Goal: Task Accomplishment & Management: Complete application form

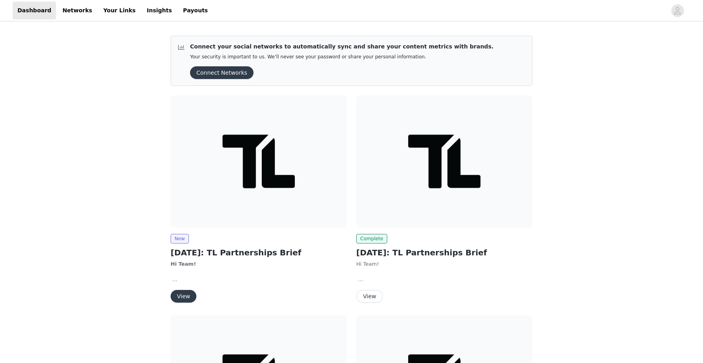
click at [191, 296] on button "View" at bounding box center [184, 296] width 26 height 13
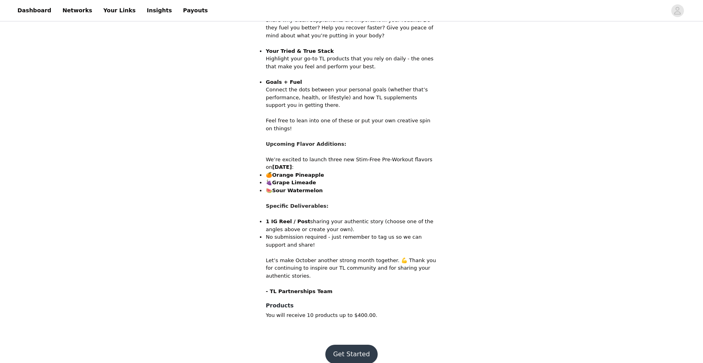
scroll to position [364, 0]
click at [354, 345] on button "Get Started" at bounding box center [351, 354] width 53 height 19
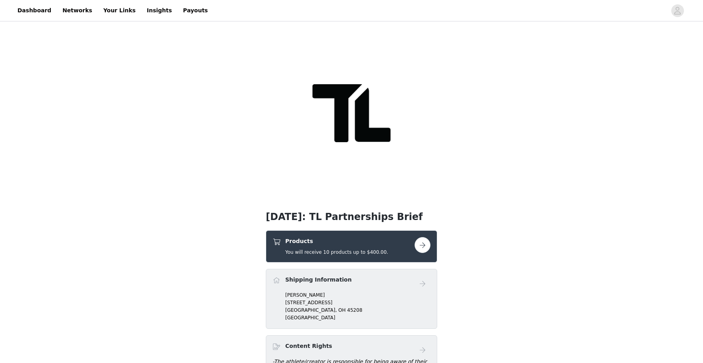
click at [429, 246] on button "button" at bounding box center [423, 245] width 16 height 16
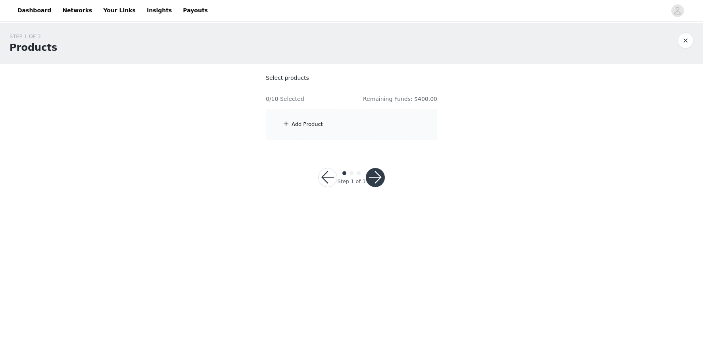
click at [319, 125] on div "Add Product" at bounding box center [307, 124] width 31 height 8
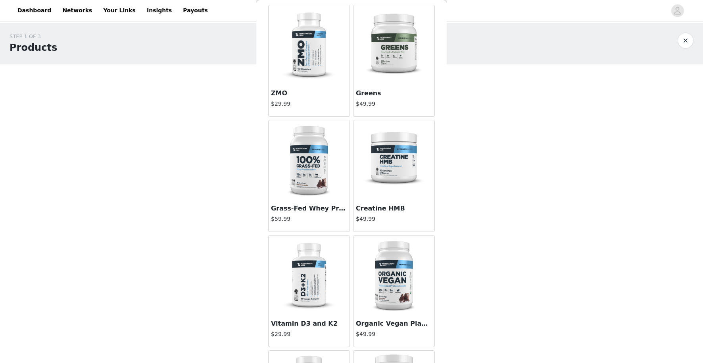
scroll to position [35, 0]
click at [323, 171] on div at bounding box center [309, 159] width 81 height 79
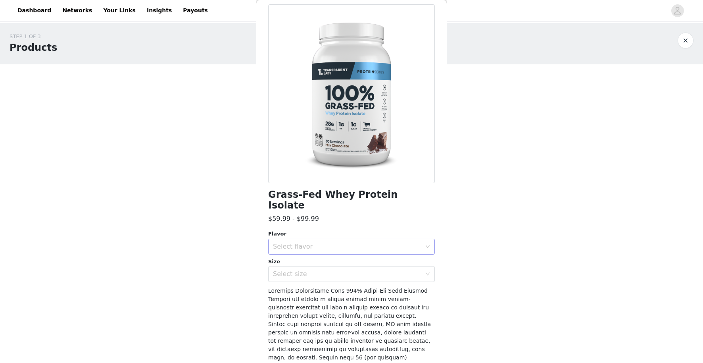
click at [310, 242] on div "Select flavor" at bounding box center [347, 246] width 148 height 8
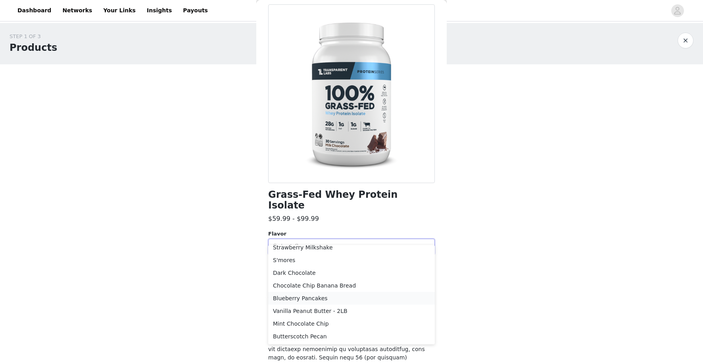
scroll to position [133, 0]
click at [311, 274] on li "Dark Chocolate" at bounding box center [351, 272] width 167 height 13
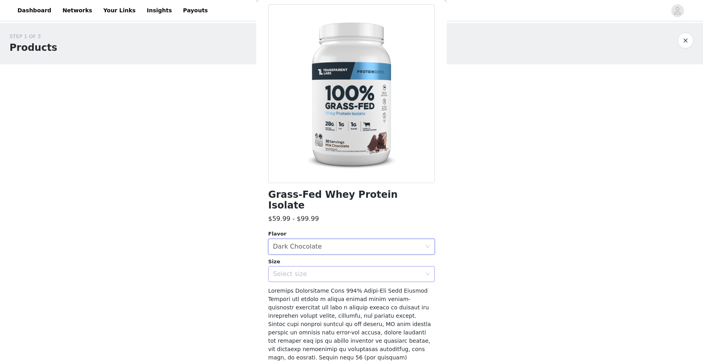
click at [308, 270] on div "Select size" at bounding box center [347, 274] width 148 height 8
click at [303, 278] on li "2LB" at bounding box center [351, 280] width 167 height 13
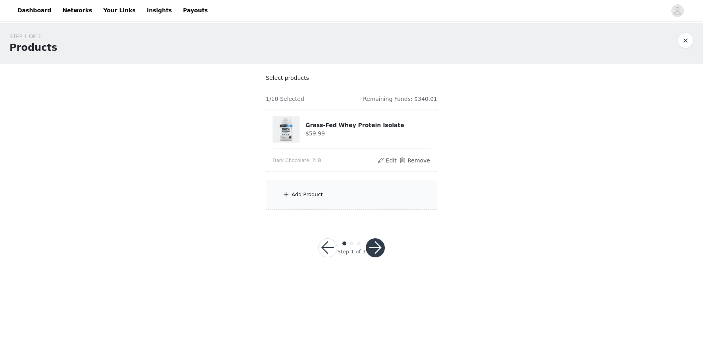
click at [315, 199] on div "Add Product" at bounding box center [351, 195] width 171 height 30
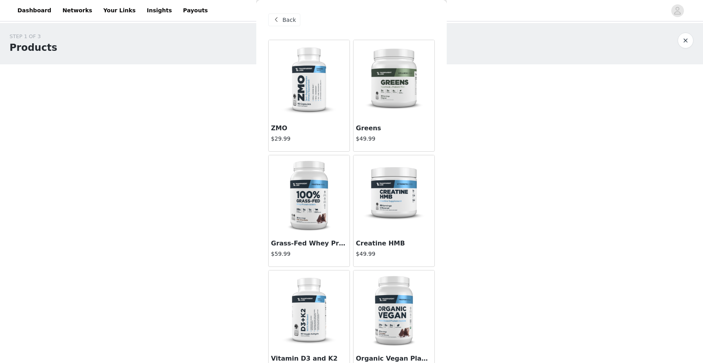
click at [381, 187] on img at bounding box center [393, 194] width 79 height 79
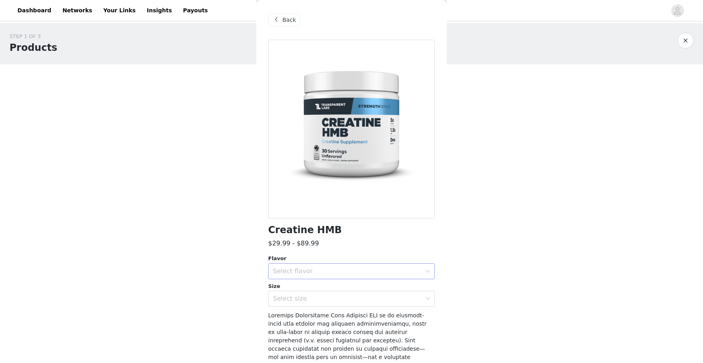
click at [308, 270] on div "Select flavor" at bounding box center [347, 271] width 148 height 8
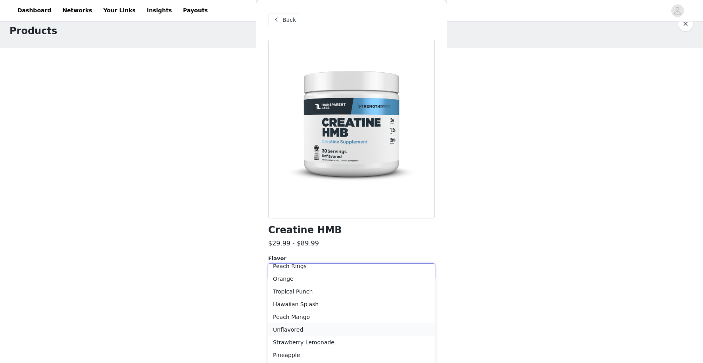
scroll to position [17, 0]
click at [301, 355] on li "Pineapple" at bounding box center [351, 354] width 167 height 13
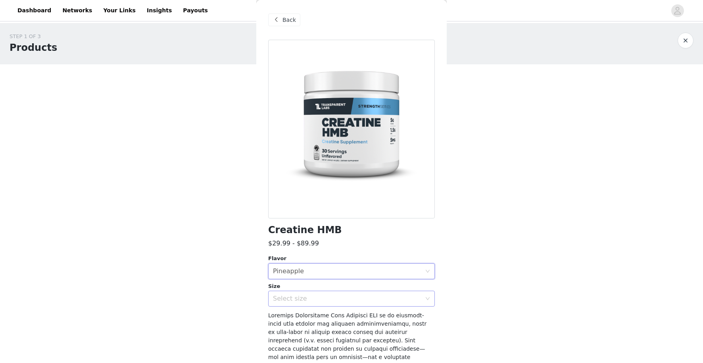
scroll to position [0, 0]
click at [310, 297] on div "Select size" at bounding box center [347, 298] width 148 height 8
click at [313, 318] on li "30sv" at bounding box center [351, 315] width 167 height 13
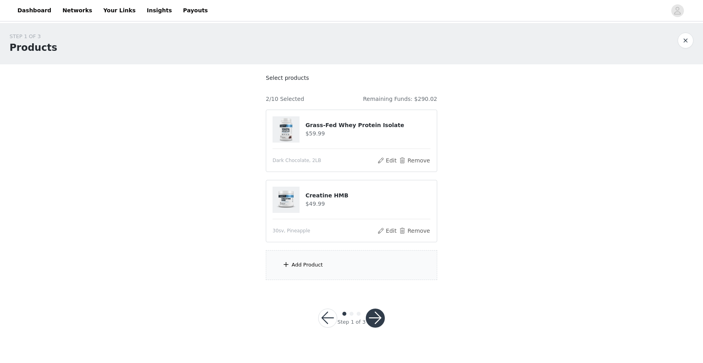
click at [309, 259] on div "Add Product" at bounding box center [351, 265] width 171 height 30
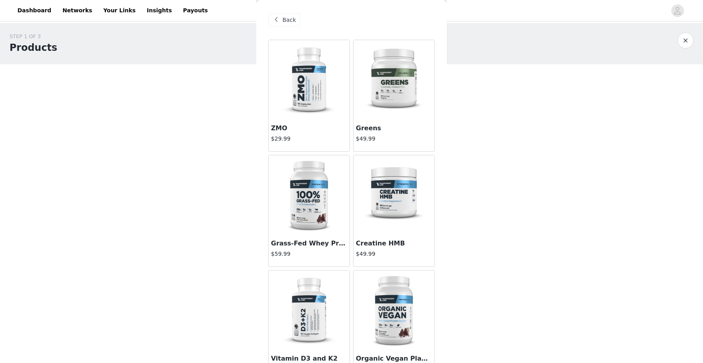
click at [388, 198] on img at bounding box center [393, 194] width 79 height 79
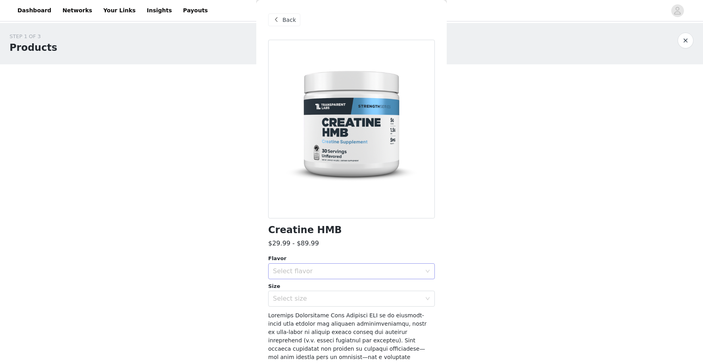
click at [297, 271] on div "Select flavor" at bounding box center [347, 271] width 148 height 8
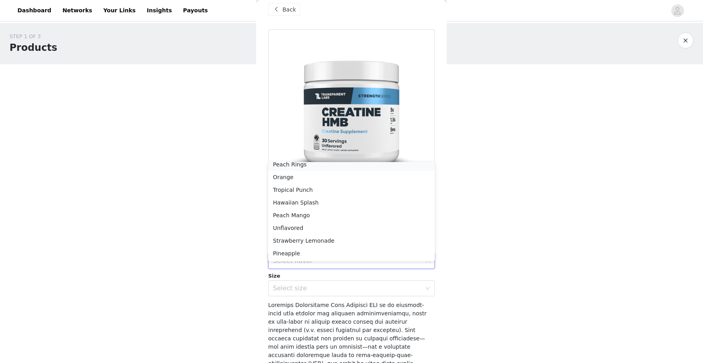
scroll to position [69, 0]
click at [310, 242] on li "Strawberry Lemonade" at bounding box center [351, 240] width 167 height 13
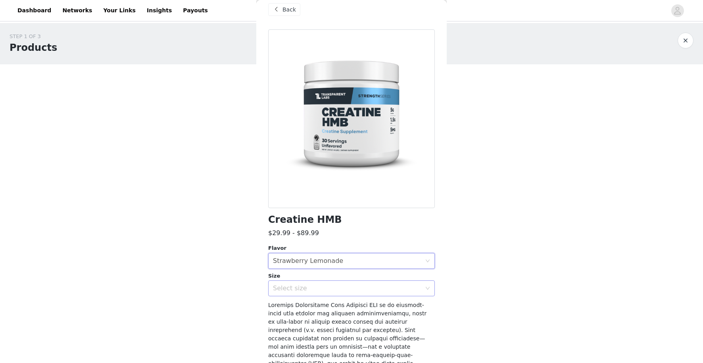
click at [304, 288] on div "Select size" at bounding box center [347, 288] width 148 height 8
click at [302, 308] on li "30sv" at bounding box center [351, 305] width 167 height 13
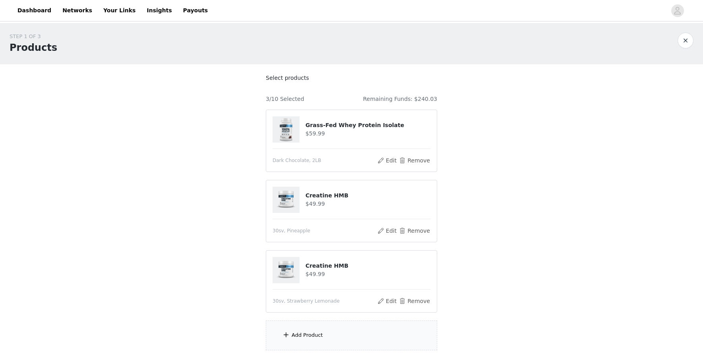
click at [320, 343] on div "Add Product" at bounding box center [351, 335] width 171 height 30
click at [346, 346] on div at bounding box center [351, 181] width 703 height 363
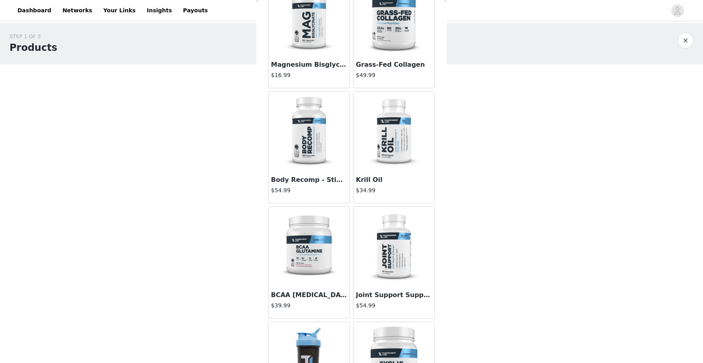
scroll to position [409, 0]
click at [372, 184] on div "Krill Oil $34.99" at bounding box center [394, 187] width 81 height 32
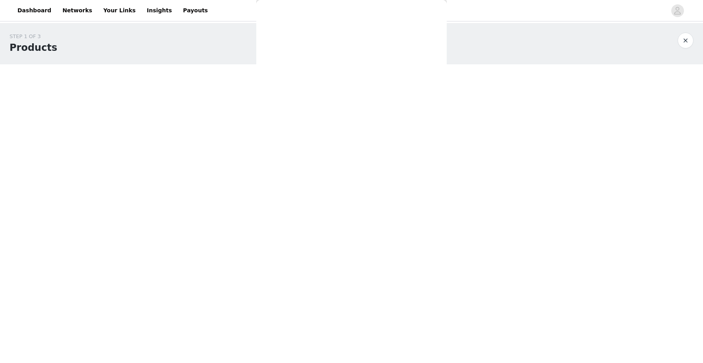
scroll to position [0, 0]
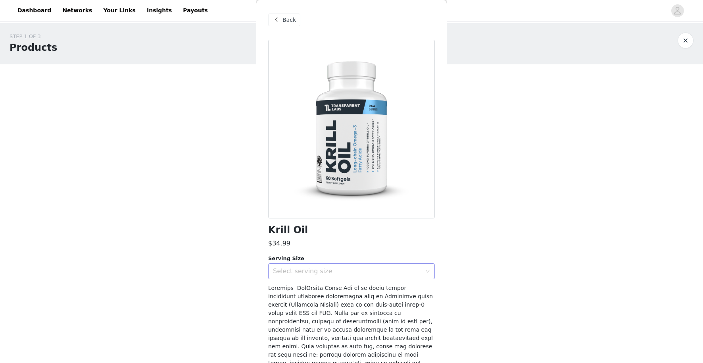
click at [327, 274] on div "Select serving size" at bounding box center [347, 271] width 148 height 8
click at [308, 288] on li "30 Servings" at bounding box center [351, 288] width 167 height 13
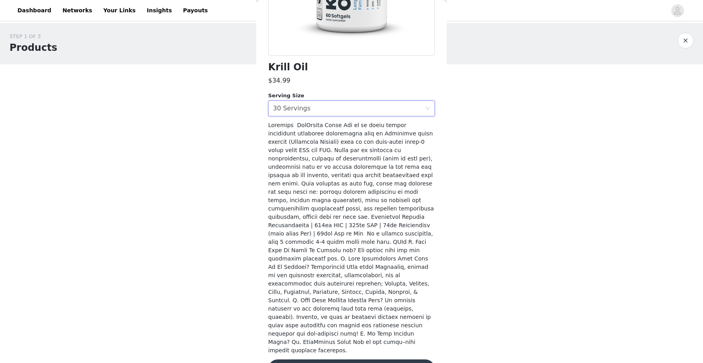
scroll to position [162, 0]
click at [331, 359] on button "Add Product" at bounding box center [351, 368] width 167 height 19
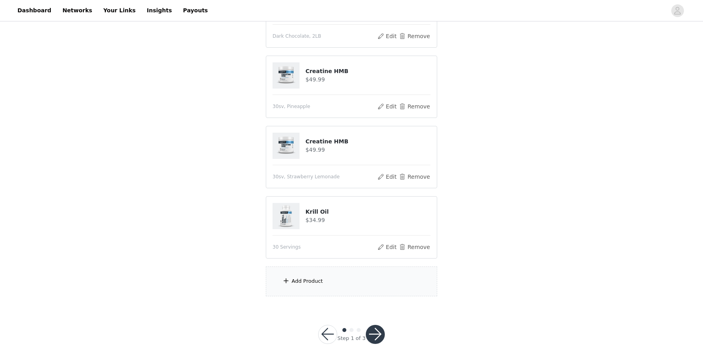
click at [326, 269] on div "Add Product" at bounding box center [351, 281] width 171 height 30
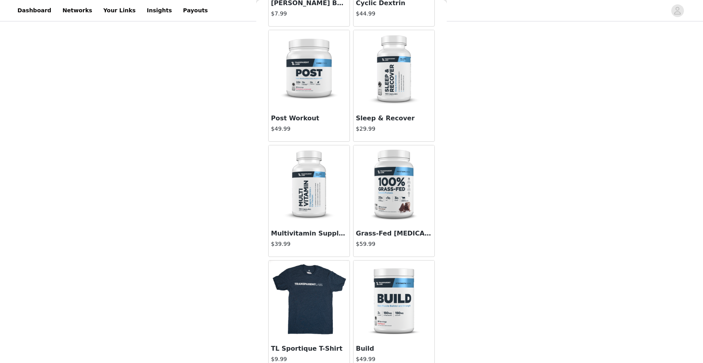
scroll to position [882, 0]
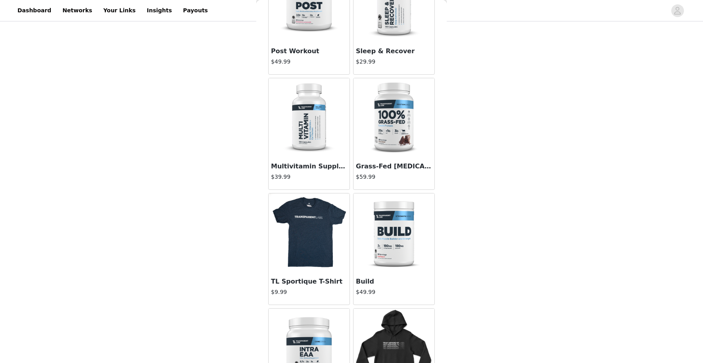
click at [376, 54] on h3 "Sleep & Recover" at bounding box center [394, 51] width 76 height 10
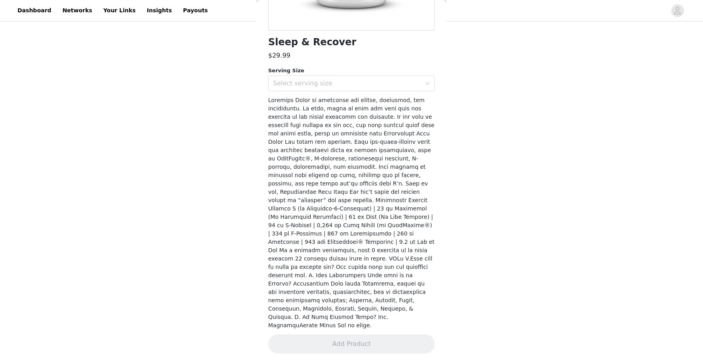
scroll to position [162, 0]
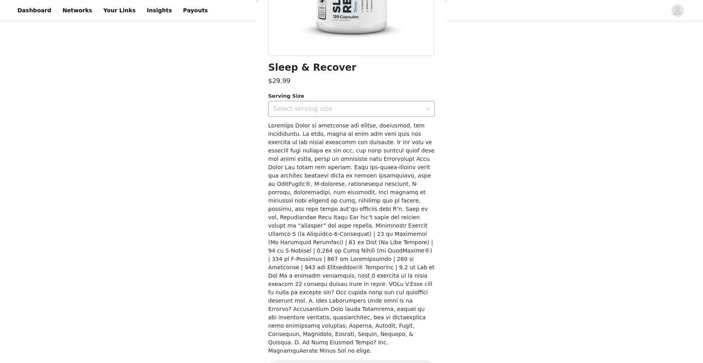
click at [341, 111] on div "Select serving size" at bounding box center [347, 109] width 148 height 8
click at [325, 127] on li "30 Servings" at bounding box center [351, 125] width 167 height 13
click at [345, 359] on button "Add Product" at bounding box center [351, 368] width 167 height 19
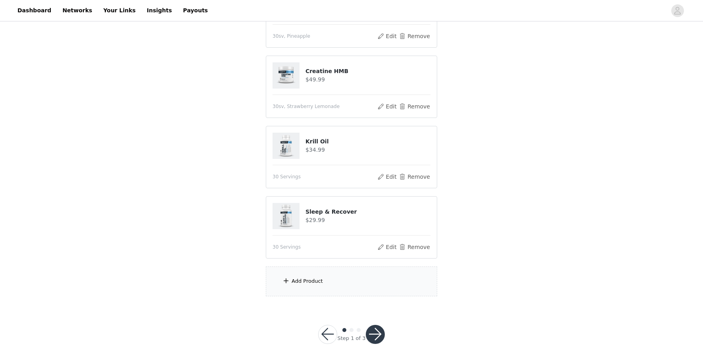
click at [340, 270] on div "Add Product" at bounding box center [351, 281] width 171 height 30
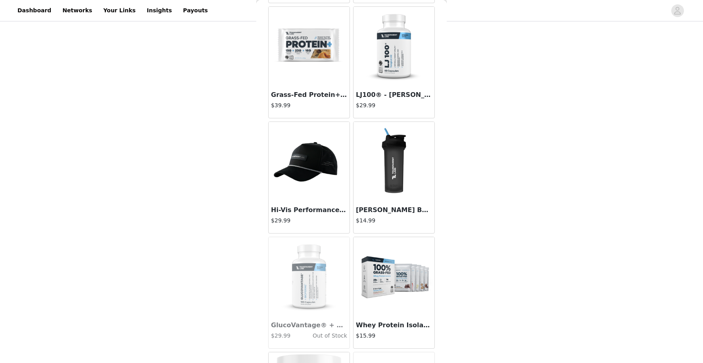
scroll to position [2225, 0]
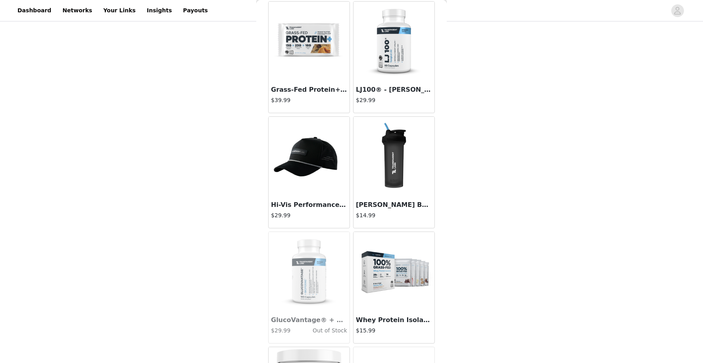
click at [321, 78] on div at bounding box center [309, 41] width 81 height 79
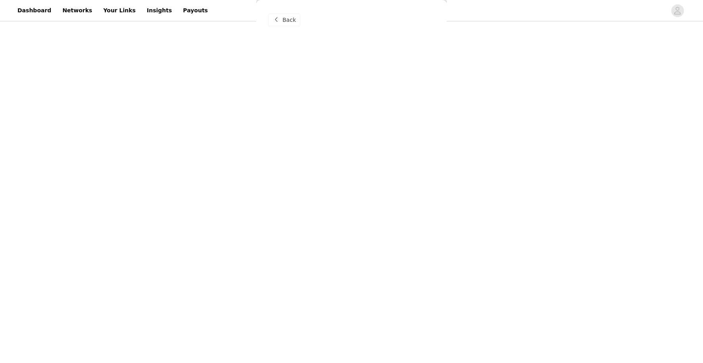
scroll to position [0, 0]
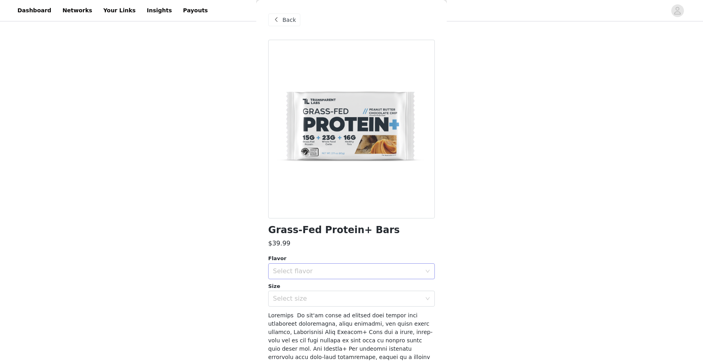
click at [325, 269] on div "Select flavor" at bounding box center [347, 271] width 148 height 8
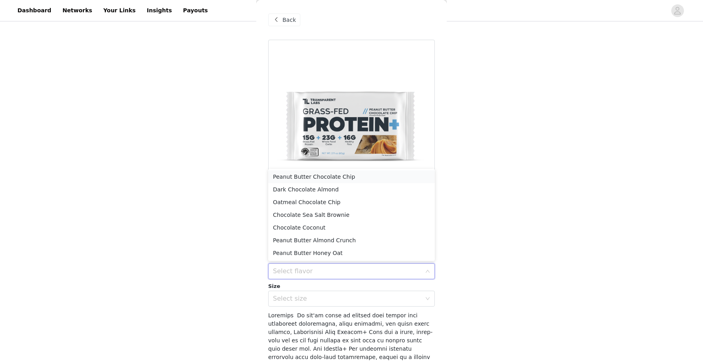
scroll to position [194, 0]
click at [331, 177] on li "Peanut Butter Chocolate Chip" at bounding box center [351, 177] width 167 height 13
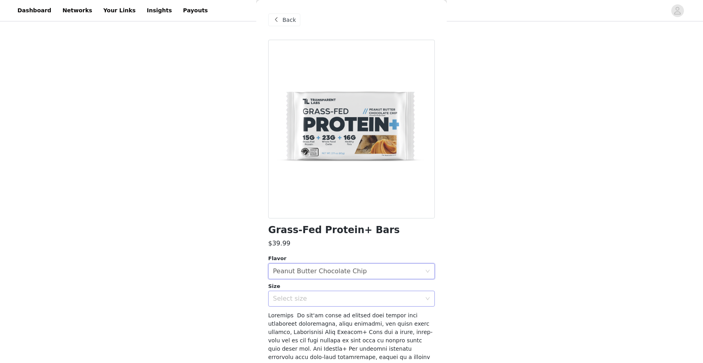
click at [313, 297] on div "Select size" at bounding box center [347, 298] width 148 height 8
click at [311, 297] on div "Select size" at bounding box center [347, 298] width 148 height 8
click at [307, 316] on li "12 Bars" at bounding box center [351, 315] width 167 height 13
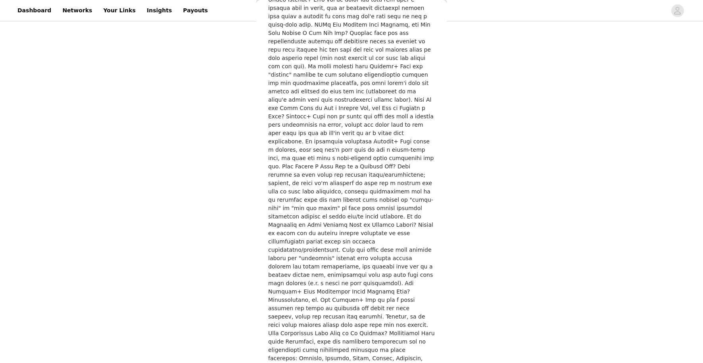
scroll to position [1181, 0]
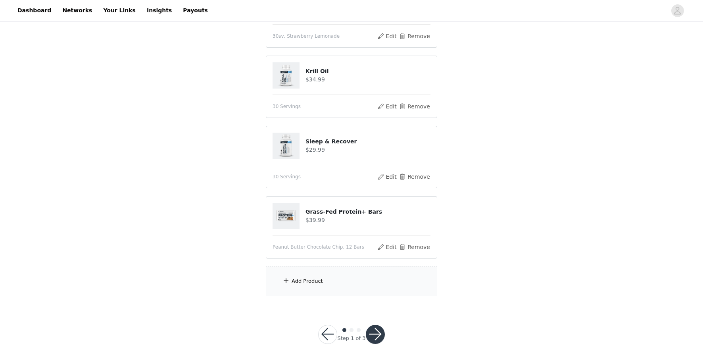
scroll to position [264, 0]
click at [314, 283] on div "Add Product" at bounding box center [307, 281] width 31 height 8
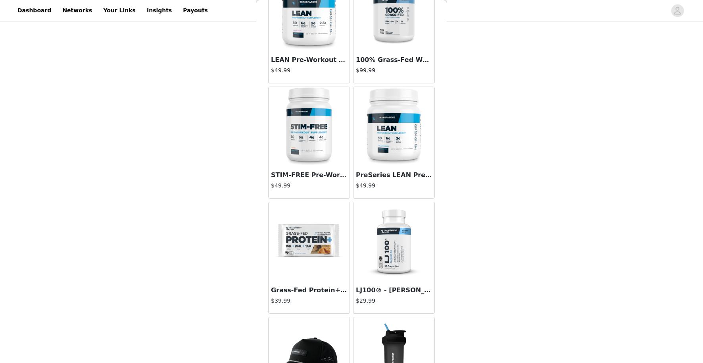
scroll to position [2069, 0]
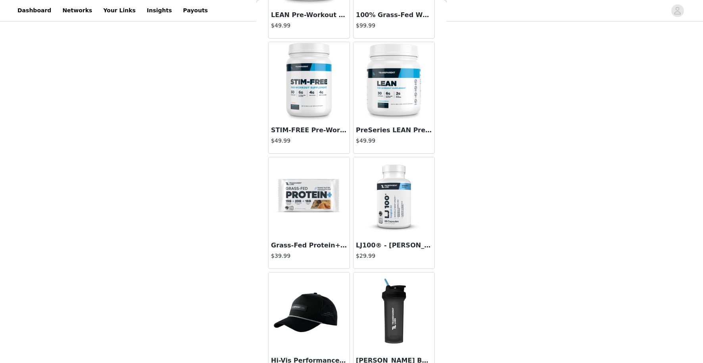
click at [313, 204] on div at bounding box center [309, 196] width 81 height 79
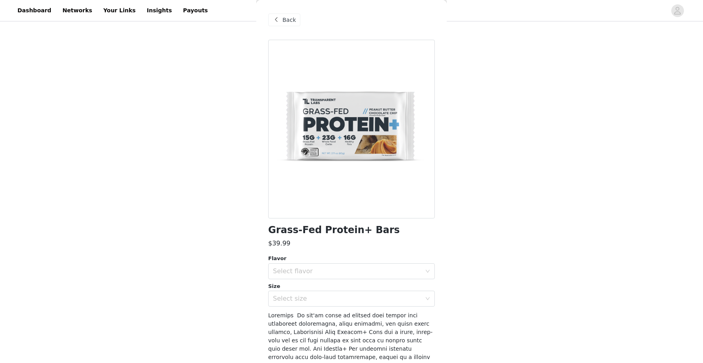
scroll to position [0, 0]
click at [340, 270] on div "Select flavor" at bounding box center [347, 271] width 148 height 8
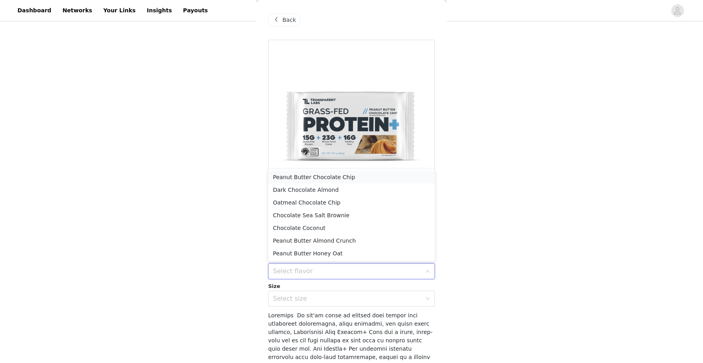
click at [347, 174] on li "Peanut Butter Chocolate Chip" at bounding box center [351, 177] width 167 height 13
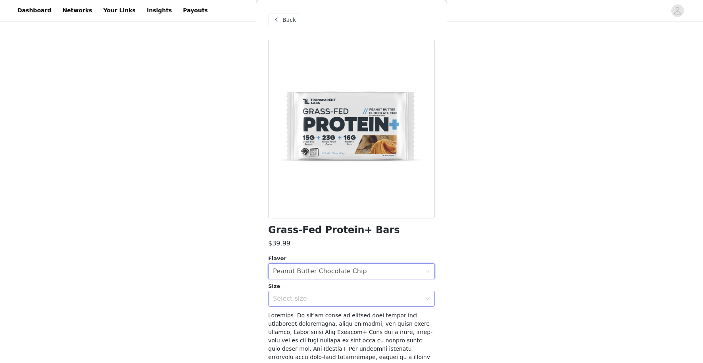
click at [332, 302] on div "Select size" at bounding box center [349, 298] width 152 height 15
click at [324, 315] on li "12 Bars" at bounding box center [351, 315] width 167 height 13
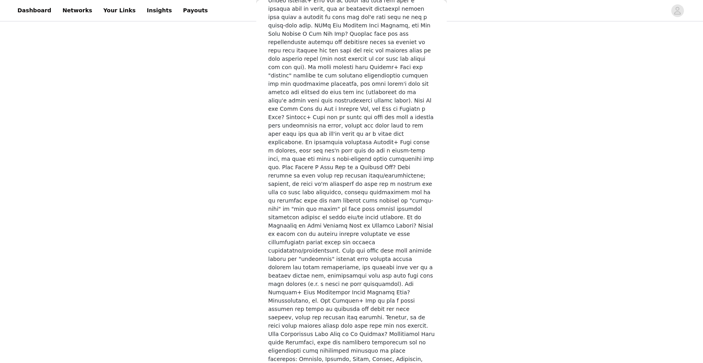
scroll to position [264, 0]
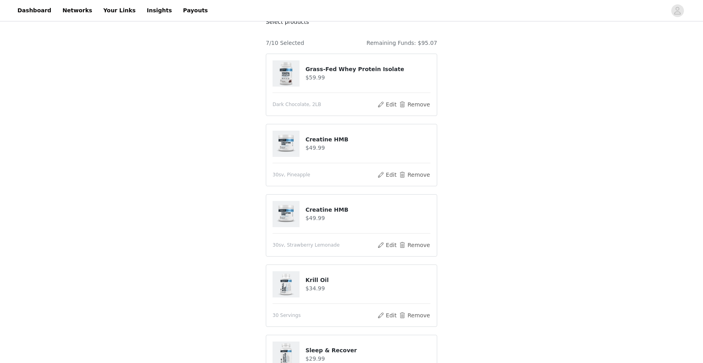
scroll to position [217, 0]
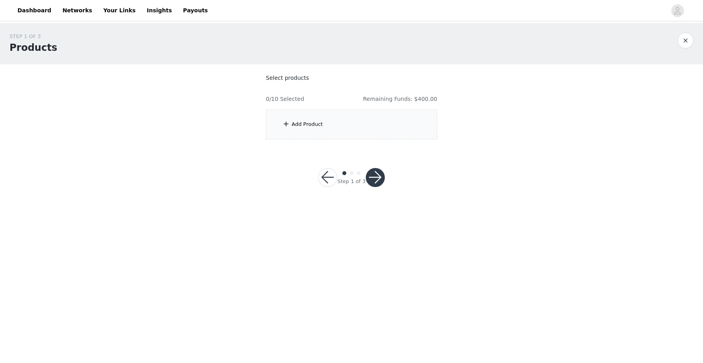
click at [361, 132] on div "Add Product" at bounding box center [351, 125] width 171 height 30
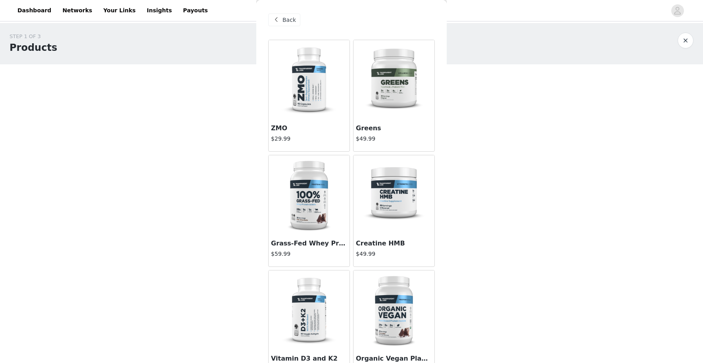
click at [290, 20] on span "Back" at bounding box center [288, 20] width 13 height 8
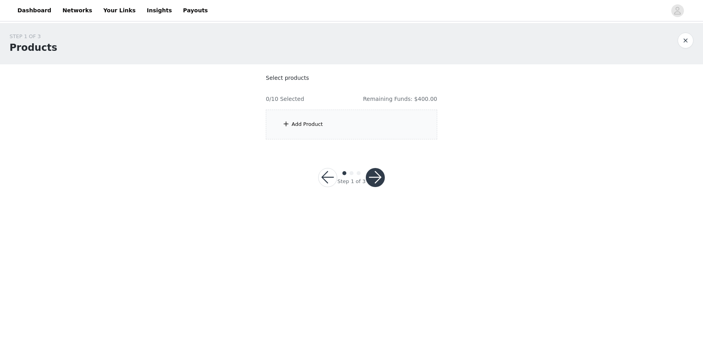
click at [332, 126] on div "Add Product" at bounding box center [351, 125] width 171 height 30
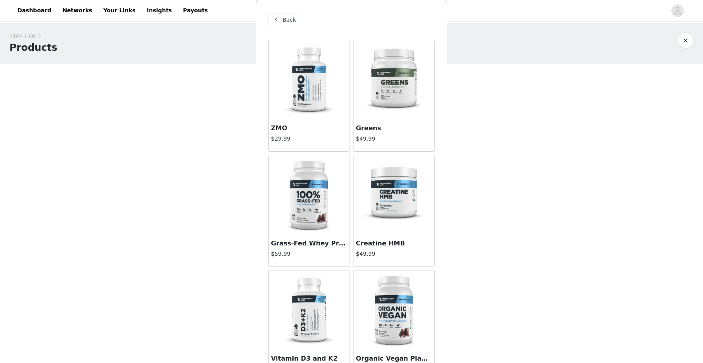
click at [336, 201] on div at bounding box center [309, 194] width 81 height 79
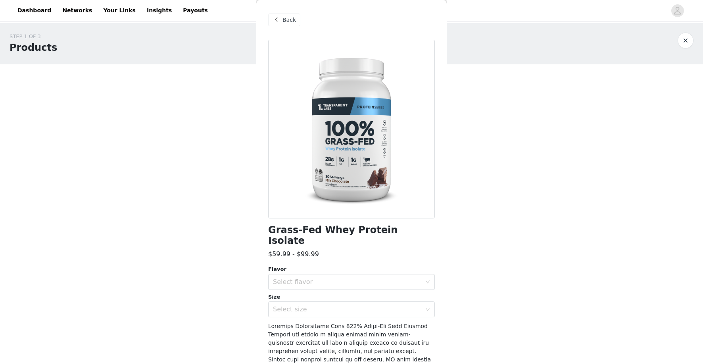
click at [332, 265] on div "Flavor" at bounding box center [351, 269] width 167 height 8
click at [330, 278] on div "Select flavor" at bounding box center [347, 282] width 148 height 8
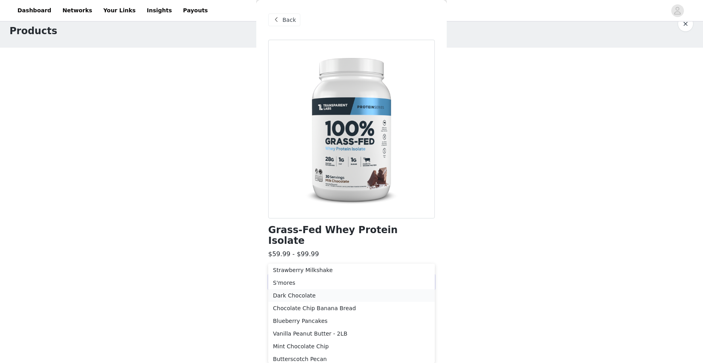
scroll to position [17, 0]
click at [357, 296] on li "Dark Chocolate" at bounding box center [351, 295] width 167 height 13
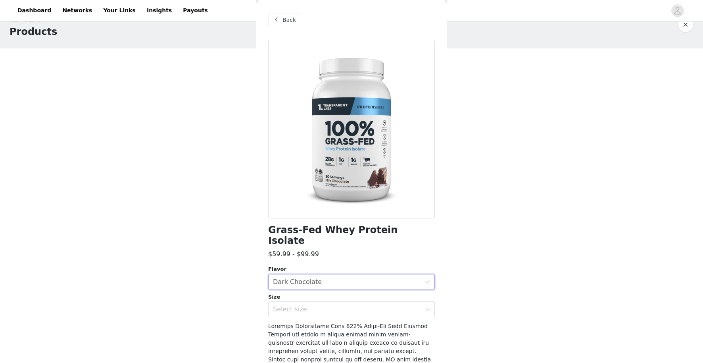
scroll to position [0, 0]
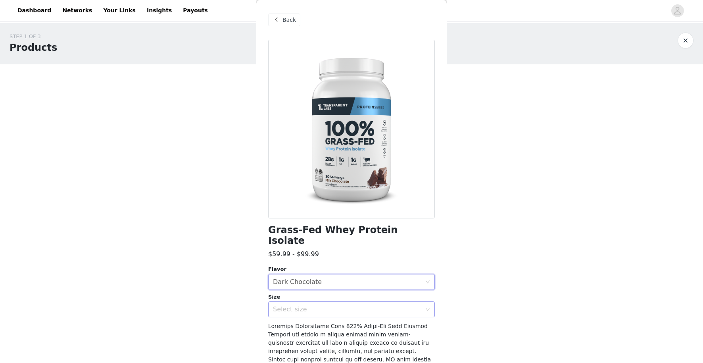
click at [340, 305] on div "Select size" at bounding box center [347, 309] width 148 height 8
click at [319, 318] on li "2LB" at bounding box center [351, 315] width 167 height 13
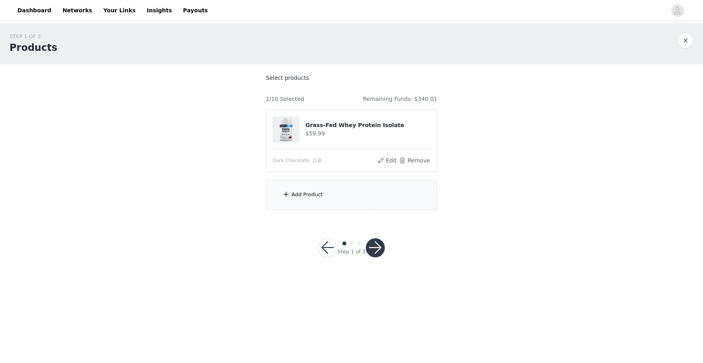
click at [323, 198] on div "Add Product" at bounding box center [351, 195] width 171 height 30
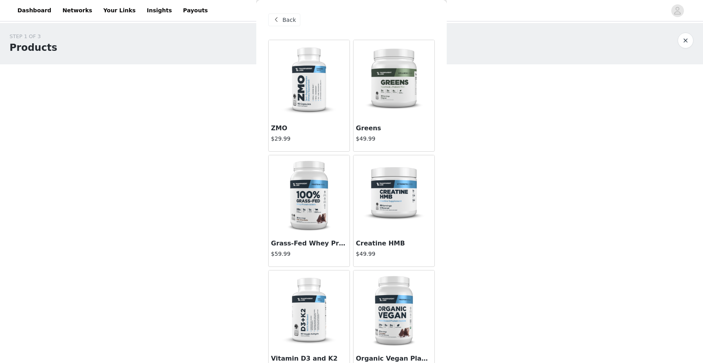
click at [394, 179] on img at bounding box center [393, 194] width 79 height 79
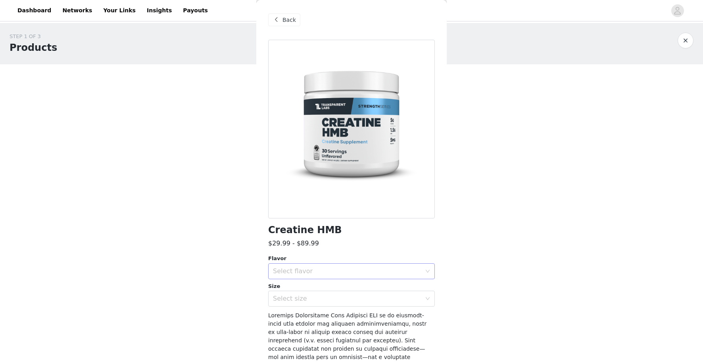
click at [321, 273] on div "Select flavor" at bounding box center [347, 271] width 148 height 8
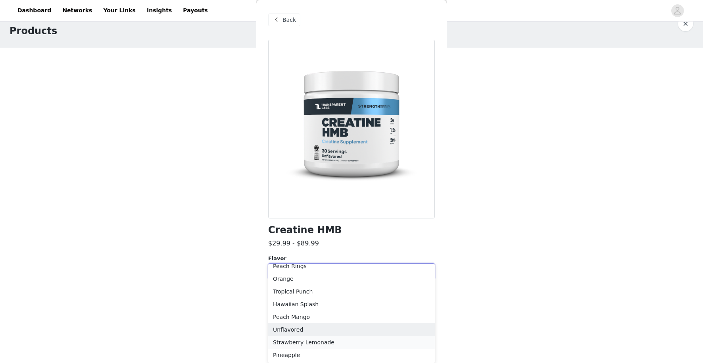
scroll to position [17, 0]
click at [309, 342] on li "Strawberry Lemonade" at bounding box center [351, 342] width 167 height 13
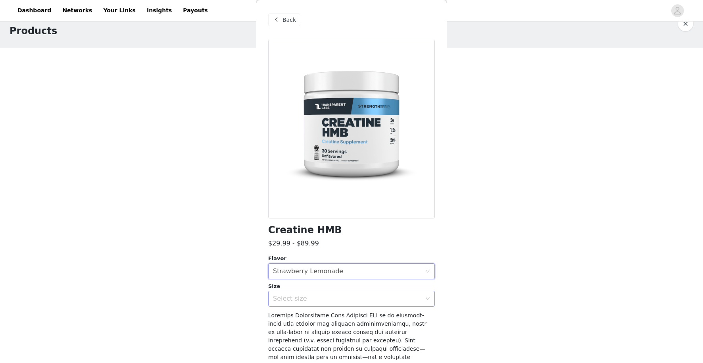
scroll to position [0, 0]
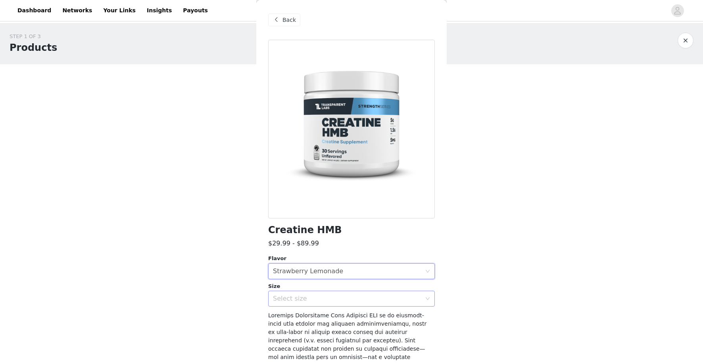
click at [319, 296] on div "Select size" at bounding box center [347, 298] width 148 height 8
click at [314, 314] on li "30sv" at bounding box center [351, 315] width 167 height 13
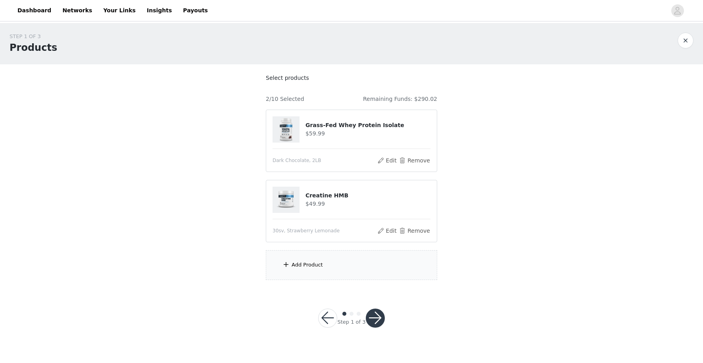
click at [314, 260] on div "Add Product" at bounding box center [351, 265] width 171 height 30
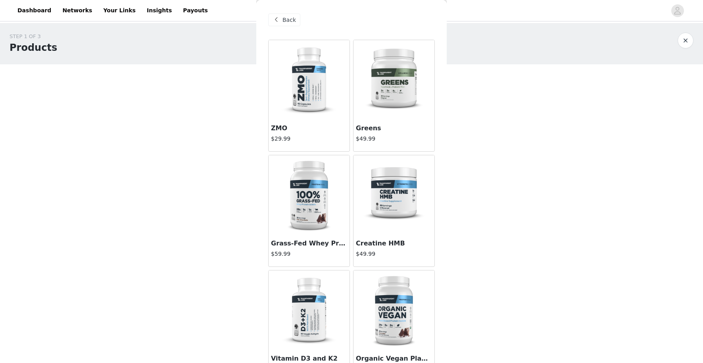
click at [370, 189] on img at bounding box center [393, 194] width 79 height 79
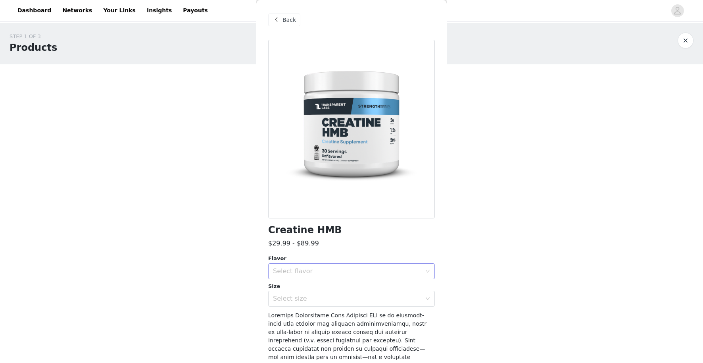
click at [290, 271] on div "Select flavor" at bounding box center [347, 271] width 148 height 8
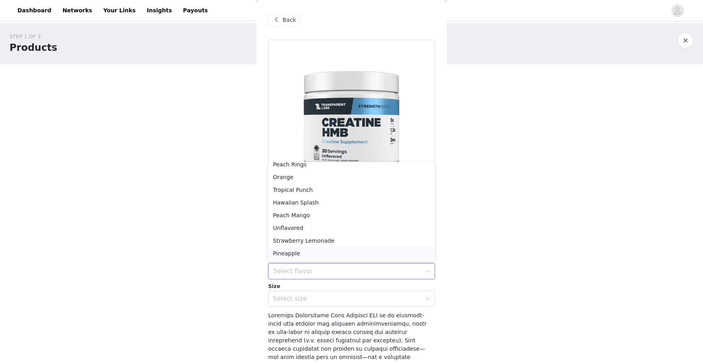
click at [296, 254] on li "Pineapple" at bounding box center [351, 253] width 167 height 13
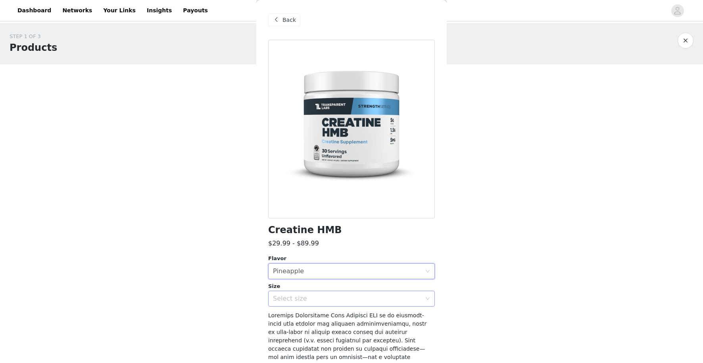
click at [296, 298] on div "Select size" at bounding box center [347, 298] width 148 height 8
click at [296, 314] on li "30sv" at bounding box center [351, 315] width 167 height 13
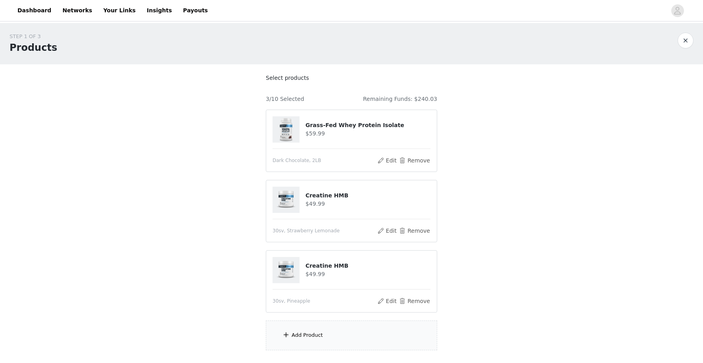
click at [318, 339] on div "Add Product" at bounding box center [351, 335] width 171 height 30
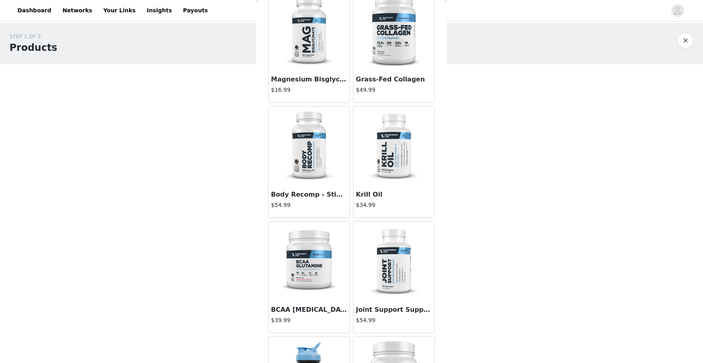
scroll to position [398, 0]
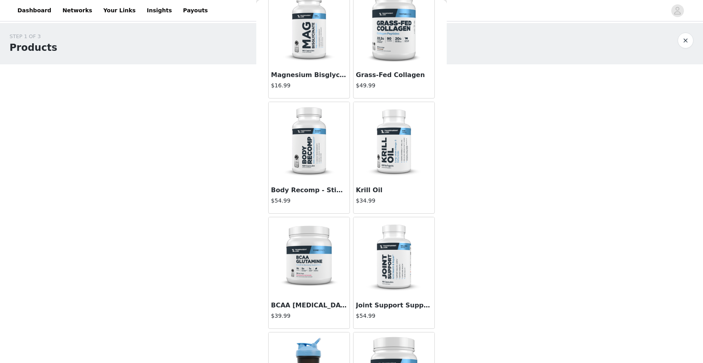
click at [382, 169] on div at bounding box center [394, 141] width 81 height 79
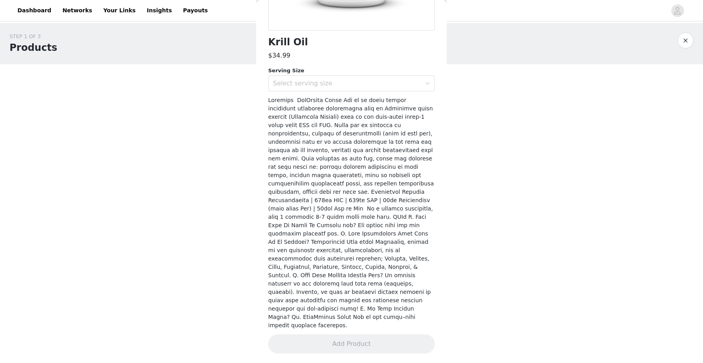
scroll to position [162, 0]
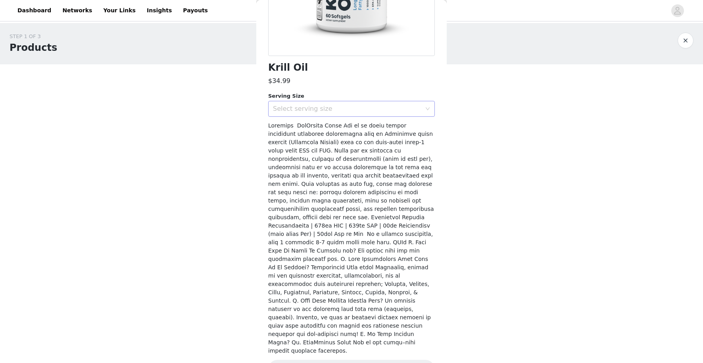
click at [357, 107] on div "Select serving size" at bounding box center [347, 109] width 148 height 8
click at [317, 131] on li "30 Servings" at bounding box center [351, 125] width 167 height 13
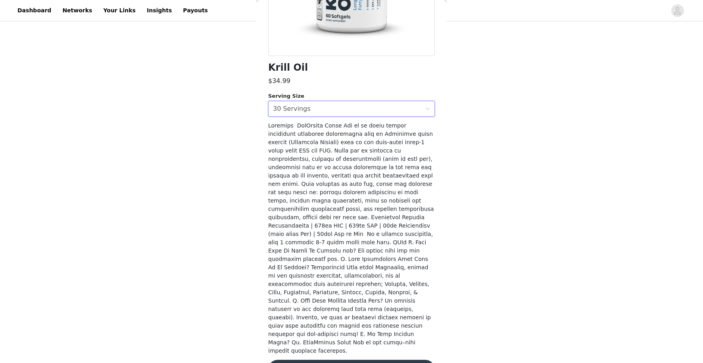
click at [332, 359] on button "Add Product" at bounding box center [351, 368] width 167 height 19
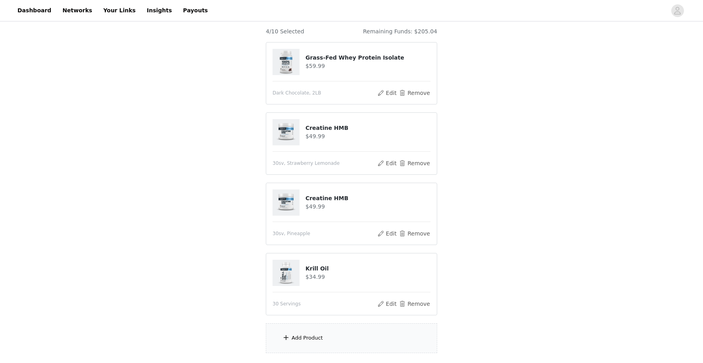
scroll to position [75, 0]
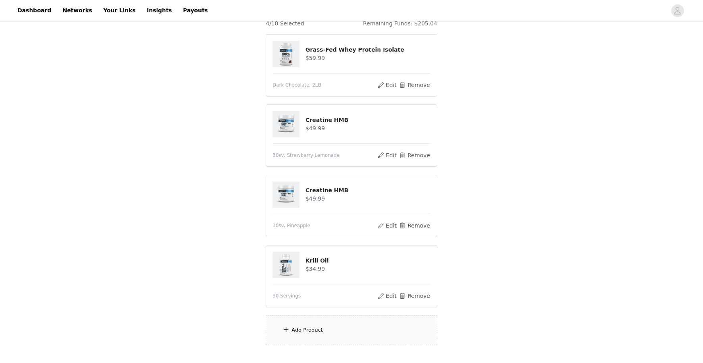
click at [321, 327] on div "Add Product" at bounding box center [307, 330] width 31 height 8
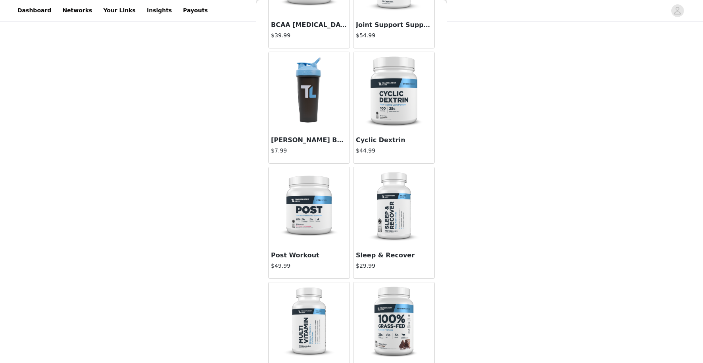
scroll to position [956, 0]
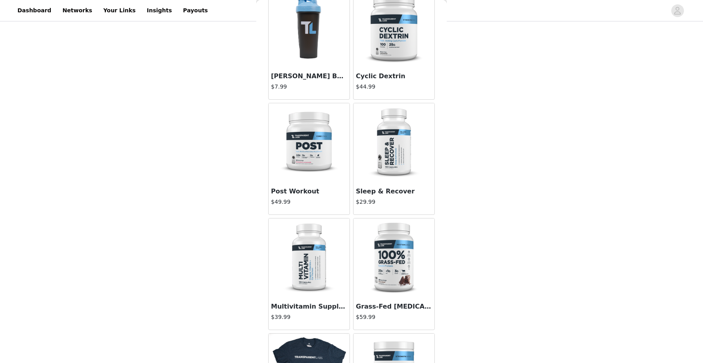
click at [372, 198] on h4 "$29.99" at bounding box center [394, 202] width 76 height 8
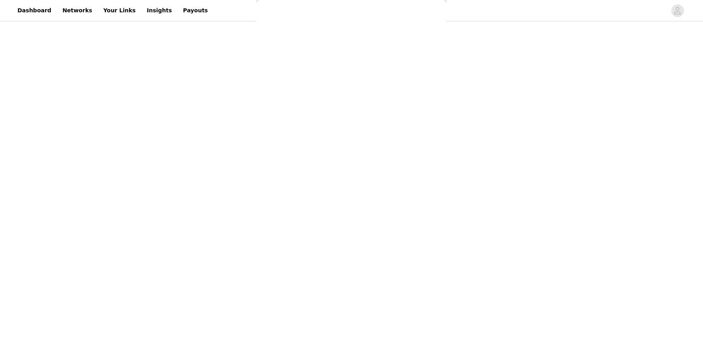
scroll to position [162, 0]
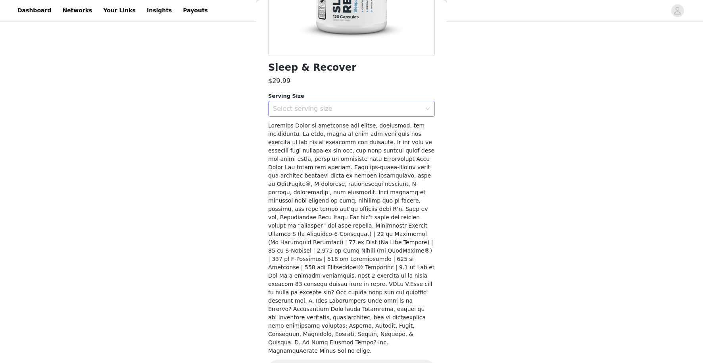
click at [364, 104] on div "Select serving size" at bounding box center [349, 108] width 152 height 15
click at [333, 127] on li "30 Servings" at bounding box center [351, 125] width 167 height 13
click at [342, 359] on button "Add Product" at bounding box center [351, 368] width 167 height 19
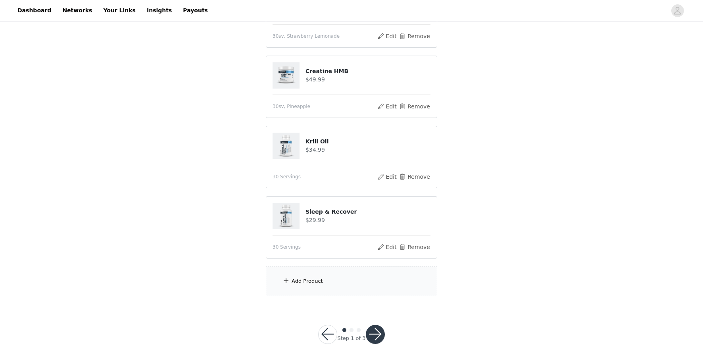
click at [331, 281] on div "Add Product" at bounding box center [351, 281] width 171 height 30
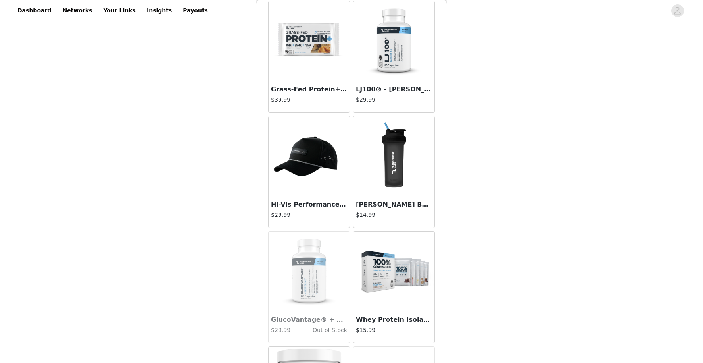
scroll to position [2224, 0]
click at [317, 87] on h3 "Grass-Fed Protein+ Bars" at bounding box center [309, 90] width 76 height 10
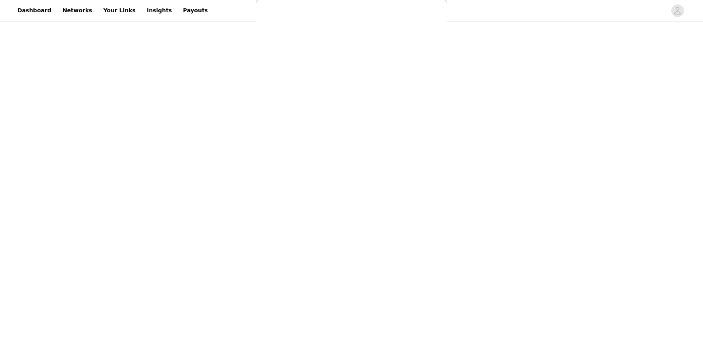
scroll to position [0, 0]
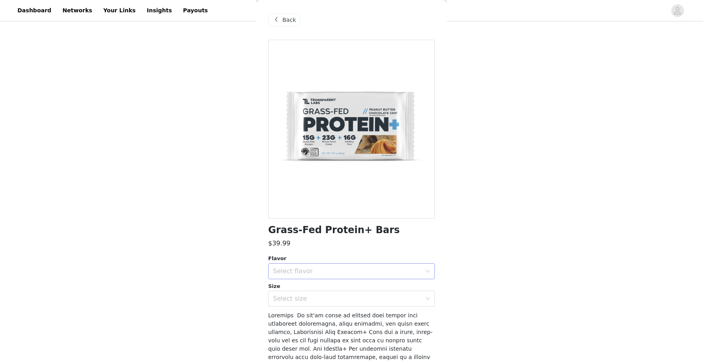
click at [334, 267] on div "Select flavor" at bounding box center [347, 271] width 148 height 8
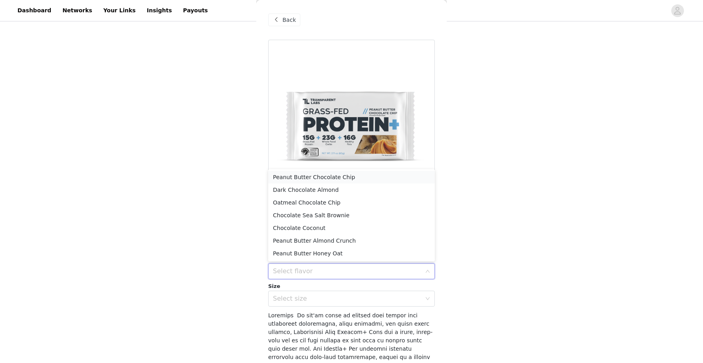
click at [340, 175] on li "Peanut Butter Chocolate Chip" at bounding box center [351, 177] width 167 height 13
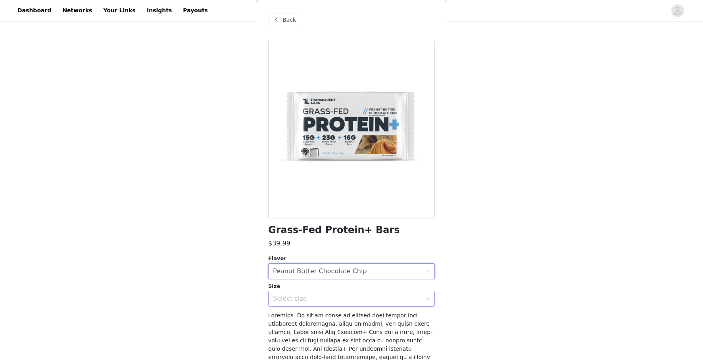
click at [318, 292] on div "Select size" at bounding box center [349, 298] width 152 height 15
click at [314, 318] on li "12 Bars" at bounding box center [351, 315] width 167 height 13
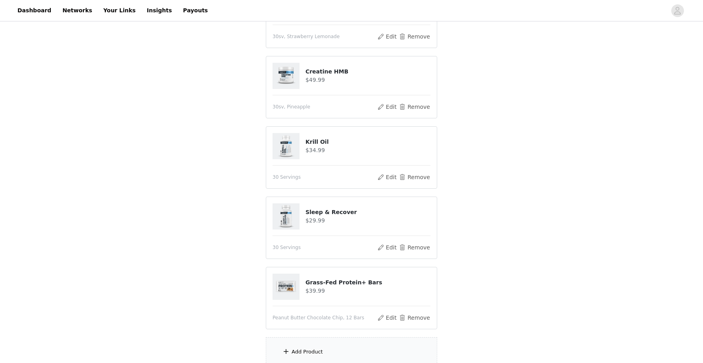
click at [303, 346] on div "Add Product" at bounding box center [351, 352] width 171 height 30
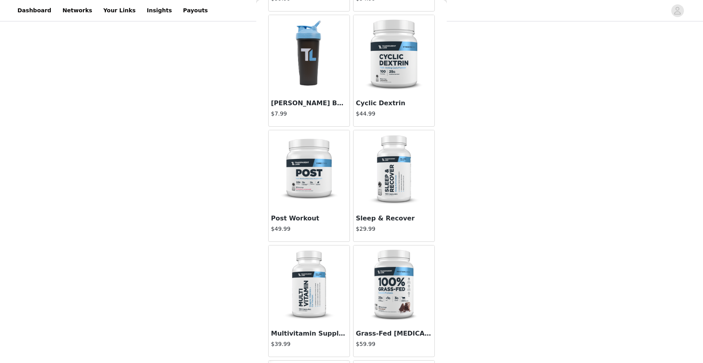
scroll to position [1007, 0]
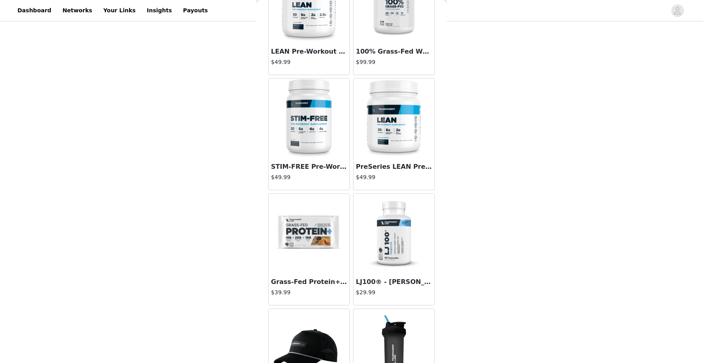
click at [310, 236] on div at bounding box center [309, 233] width 81 height 79
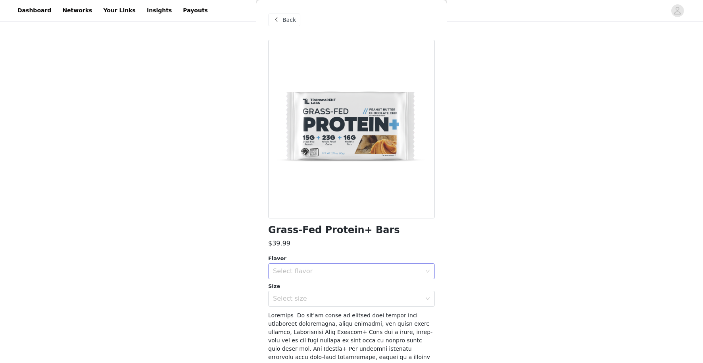
scroll to position [0, 0]
click at [336, 269] on div "Select flavor" at bounding box center [347, 271] width 148 height 8
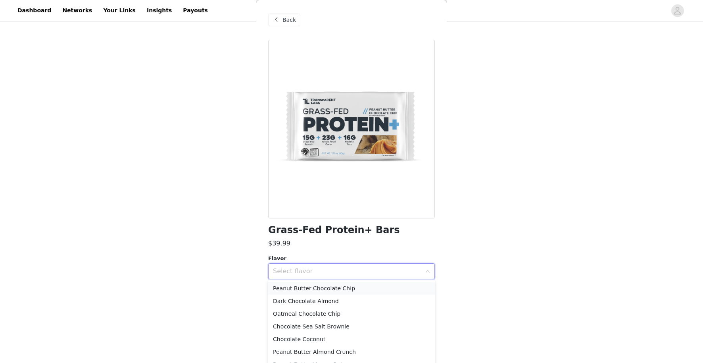
click at [329, 286] on li "Peanut Butter Chocolate Chip" at bounding box center [351, 288] width 167 height 13
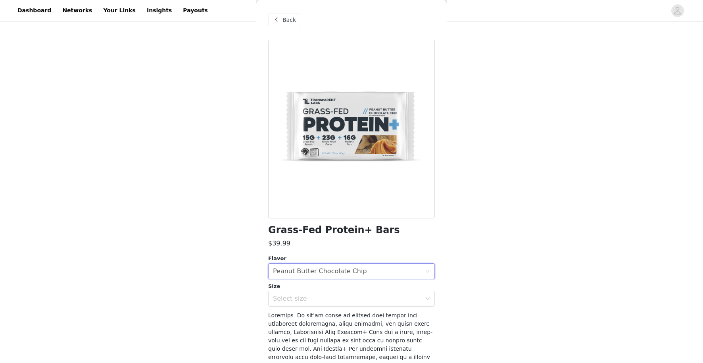
click at [329, 302] on div "Select size" at bounding box center [347, 298] width 148 height 8
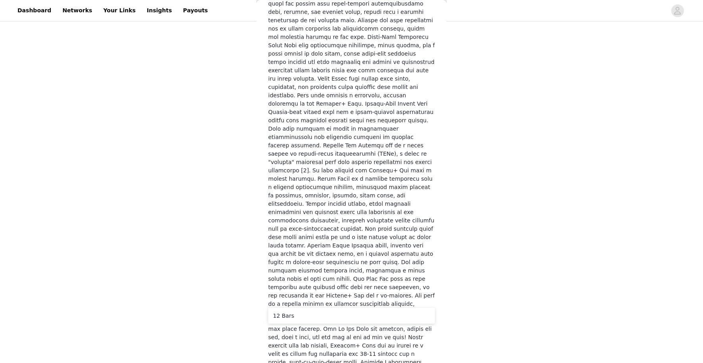
scroll to position [1107, 0]
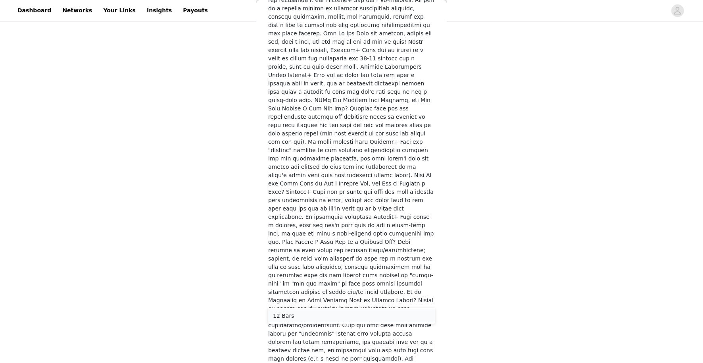
click at [328, 315] on li "12 Bars" at bounding box center [351, 315] width 167 height 13
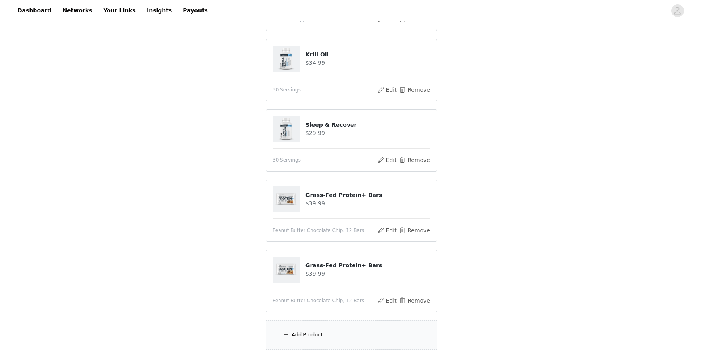
scroll to position [289, 0]
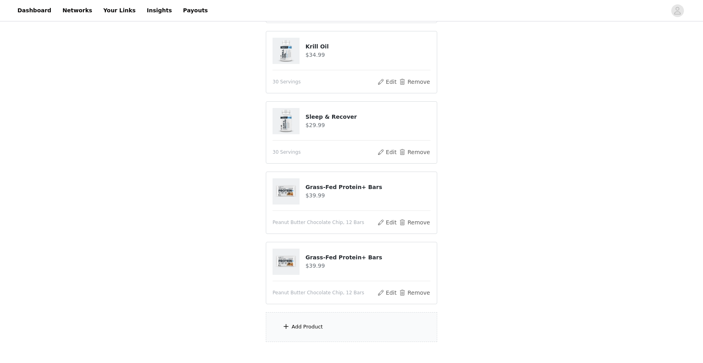
click at [308, 327] on div "Add Product" at bounding box center [307, 327] width 31 height 8
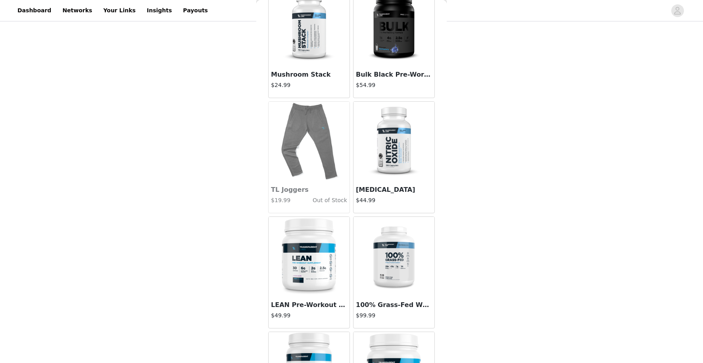
scroll to position [1797, 0]
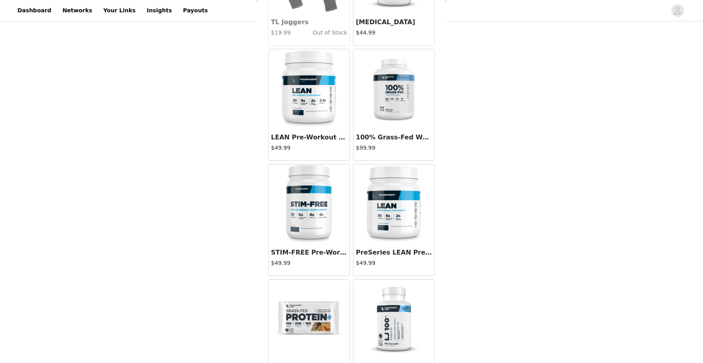
click at [324, 240] on div at bounding box center [309, 203] width 81 height 79
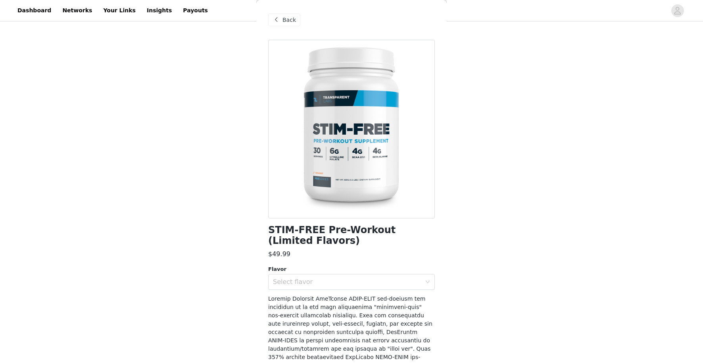
scroll to position [0, 0]
click at [283, 21] on span "Back" at bounding box center [288, 20] width 13 height 8
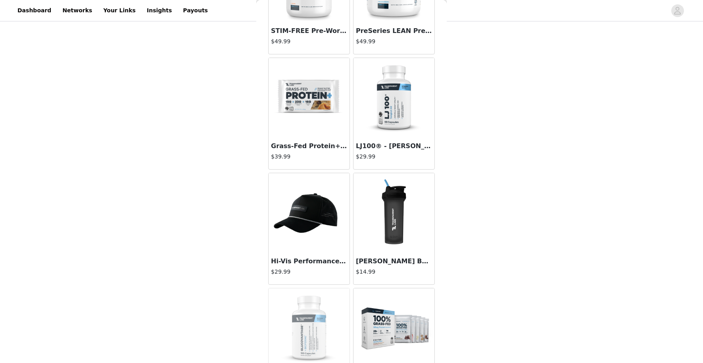
click at [318, 127] on div at bounding box center [309, 97] width 81 height 79
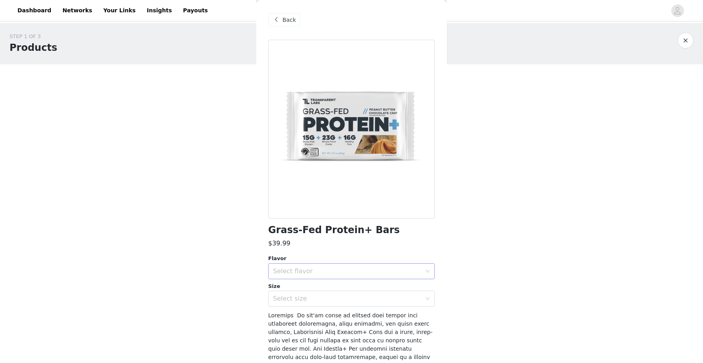
click at [311, 274] on div "Select flavor" at bounding box center [347, 271] width 148 height 8
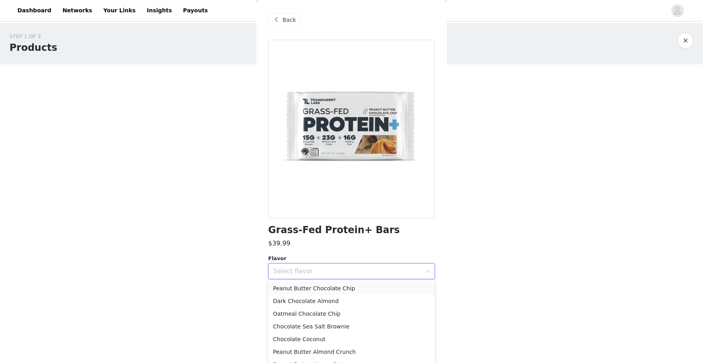
click at [307, 287] on li "Peanut Butter Chocolate Chip" at bounding box center [351, 288] width 167 height 13
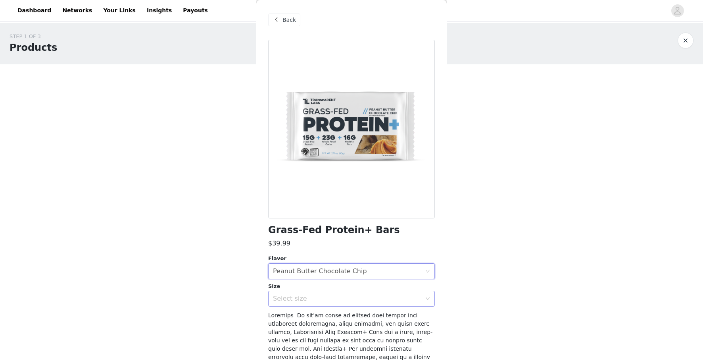
click at [304, 300] on div "Select size" at bounding box center [347, 298] width 148 height 8
click at [302, 318] on li "12 Bars" at bounding box center [351, 315] width 167 height 13
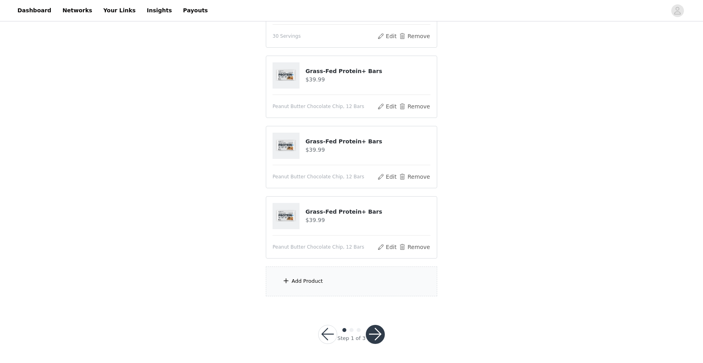
scroll to position [405, 0]
click at [332, 271] on div "Add Product" at bounding box center [351, 282] width 171 height 30
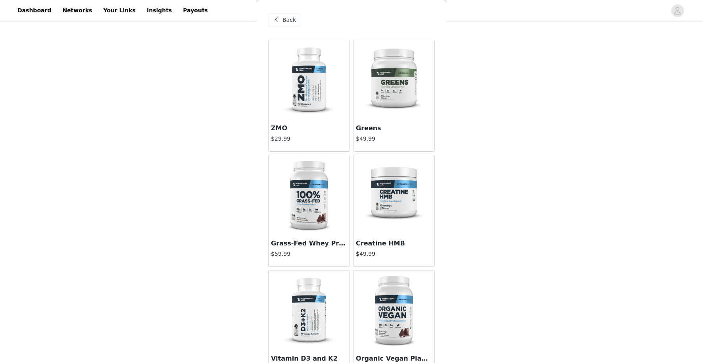
click at [379, 187] on img at bounding box center [393, 194] width 79 height 79
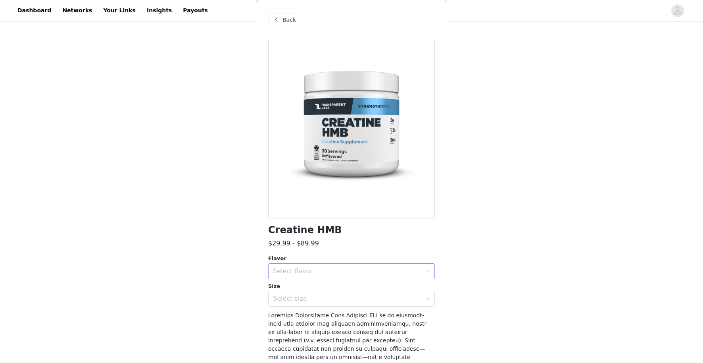
click at [356, 270] on div "Select flavor" at bounding box center [347, 271] width 148 height 8
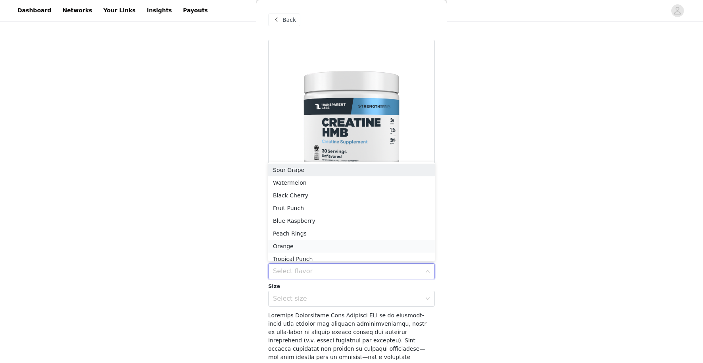
scroll to position [4, 0]
click at [352, 215] on li "Blue Raspberry" at bounding box center [351, 216] width 167 height 13
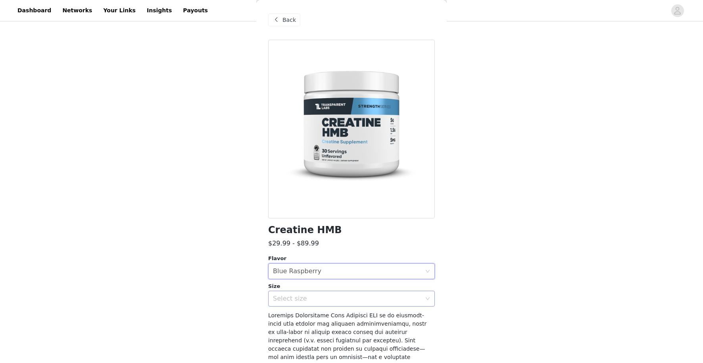
click at [330, 296] on div "Select size" at bounding box center [347, 298] width 148 height 8
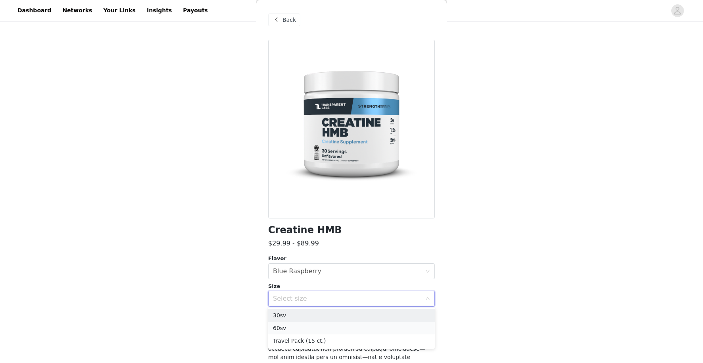
scroll to position [405, 0]
click at [327, 318] on li "30sv" at bounding box center [351, 315] width 167 height 13
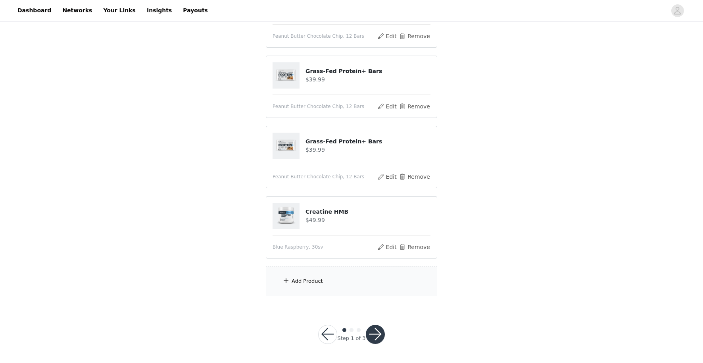
click at [373, 333] on button "button" at bounding box center [375, 334] width 19 height 19
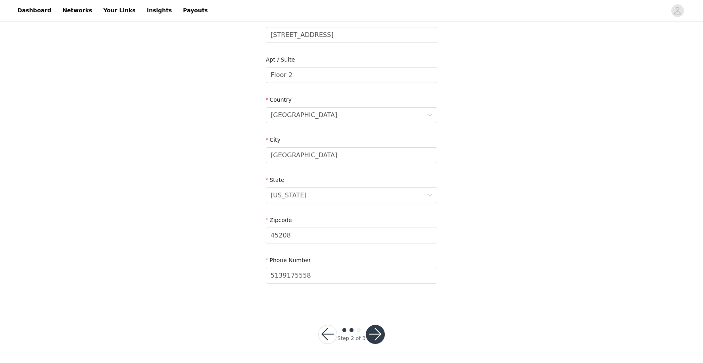
scroll to position [178, 0]
click at [371, 330] on button "button" at bounding box center [375, 334] width 19 height 19
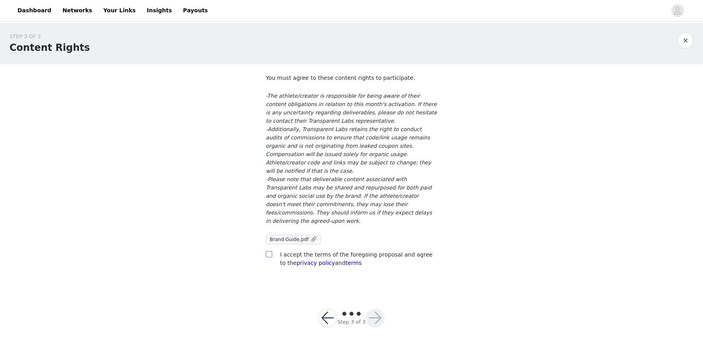
click at [269, 251] on input "checkbox" at bounding box center [269, 254] width 6 height 6
checkbox input "true"
click at [379, 308] on button "button" at bounding box center [375, 317] width 19 height 19
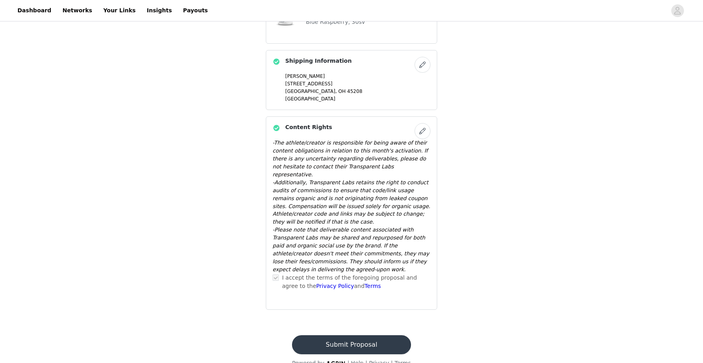
click at [373, 335] on button "Submit Proposal" at bounding box center [351, 344] width 119 height 19
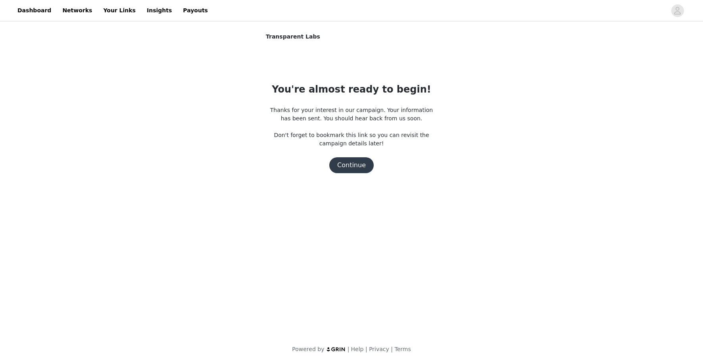
click at [355, 165] on button "Continue" at bounding box center [351, 165] width 44 height 16
